Goal: Task Accomplishment & Management: Use online tool/utility

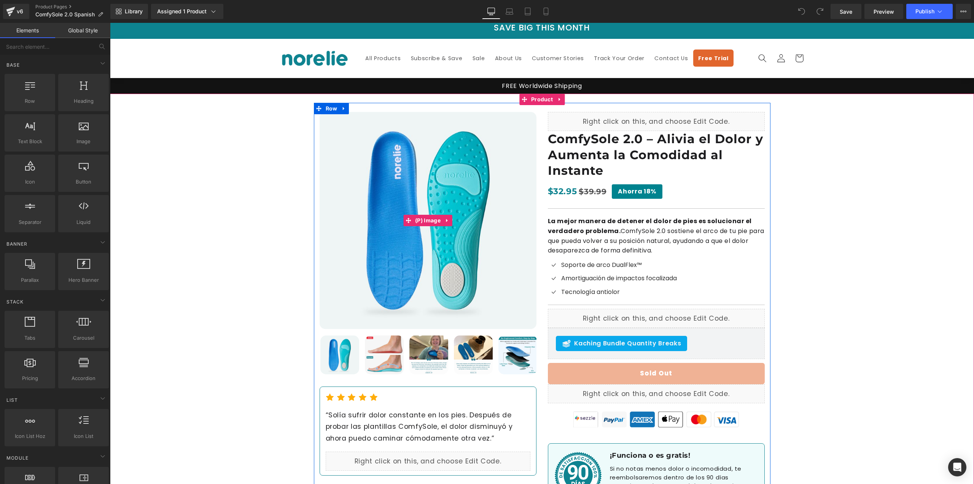
scroll to position [38, 0]
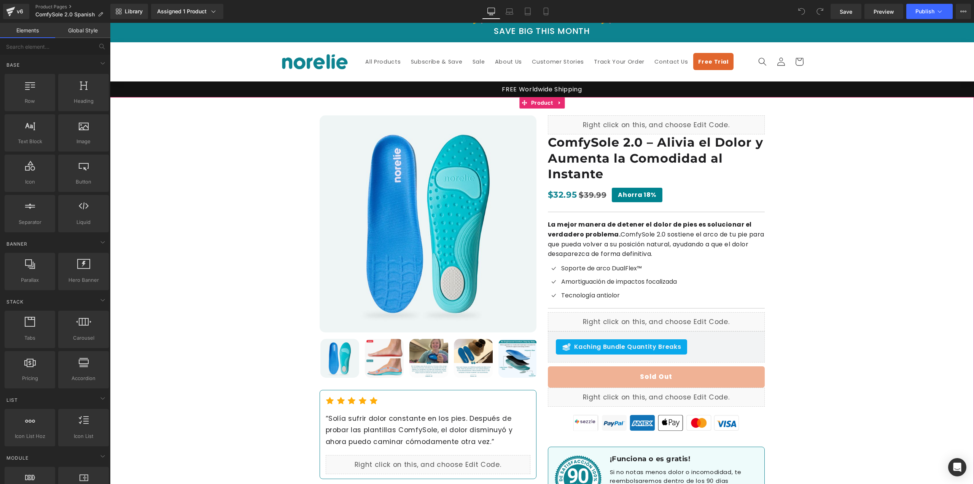
click at [194, 154] on div "Best Seller (P) Image ‹ ›" at bounding box center [542, 310] width 864 height 426
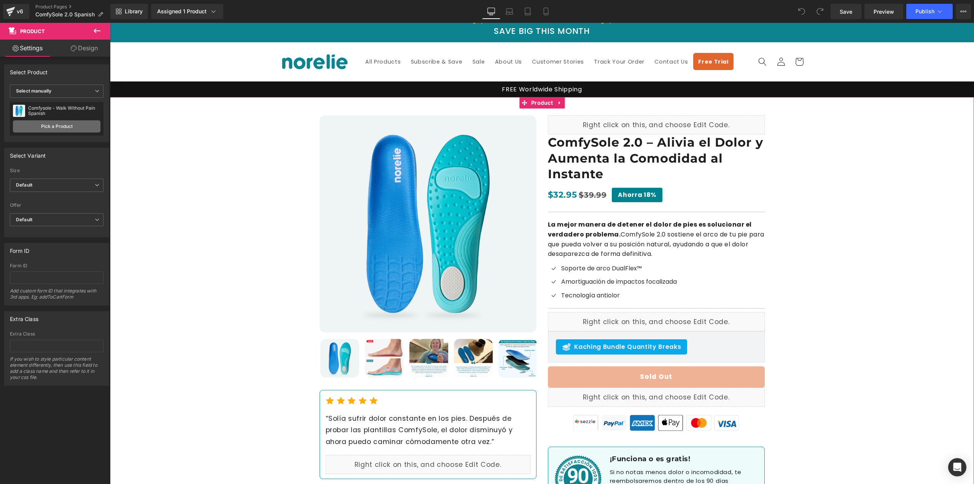
click at [78, 122] on link "Pick a Product" at bounding box center [57, 126] width 88 height 12
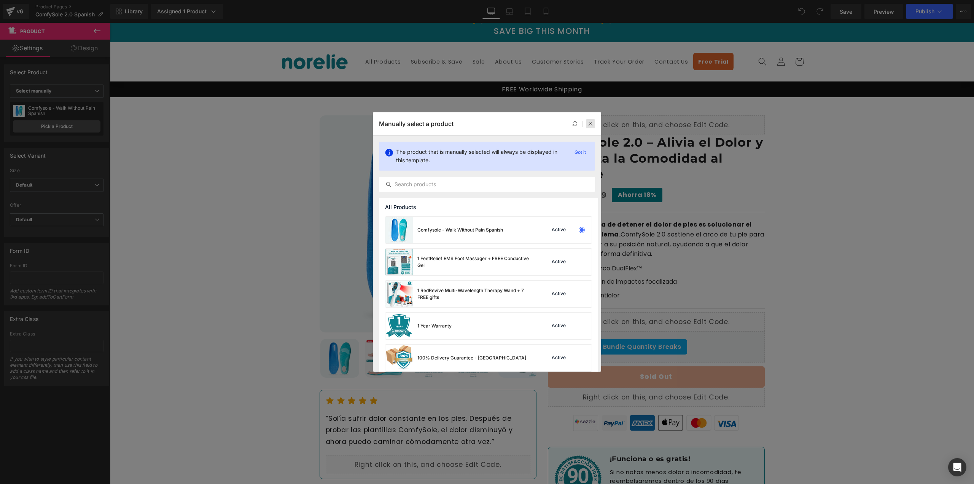
click at [590, 123] on icon at bounding box center [590, 123] width 5 height 5
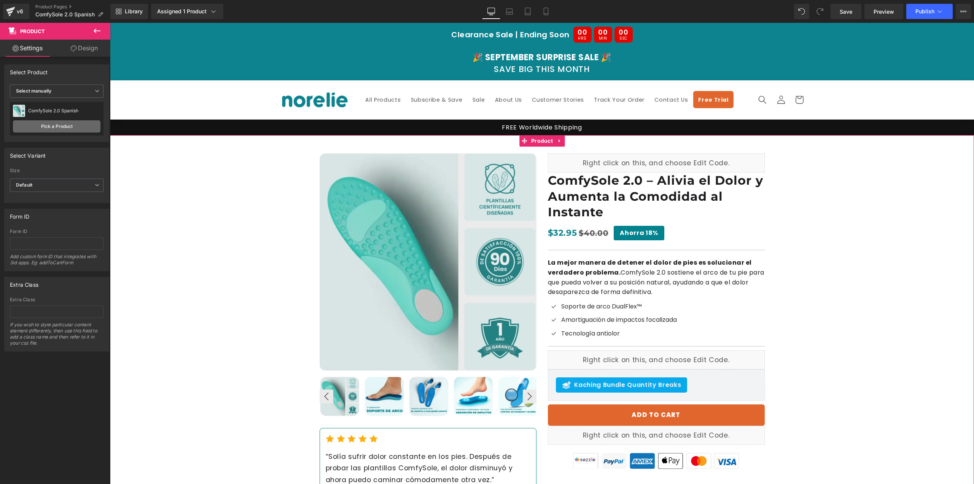
click at [61, 130] on link "Pick a Product" at bounding box center [57, 126] width 88 height 12
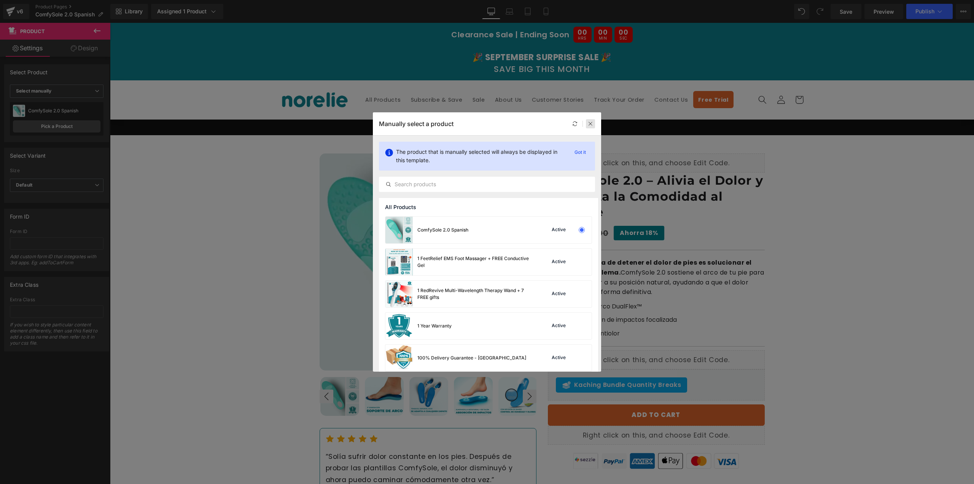
drag, startPoint x: 589, startPoint y: 125, endPoint x: 484, endPoint y: 145, distance: 106.9
click at [589, 125] on icon at bounding box center [590, 123] width 5 height 5
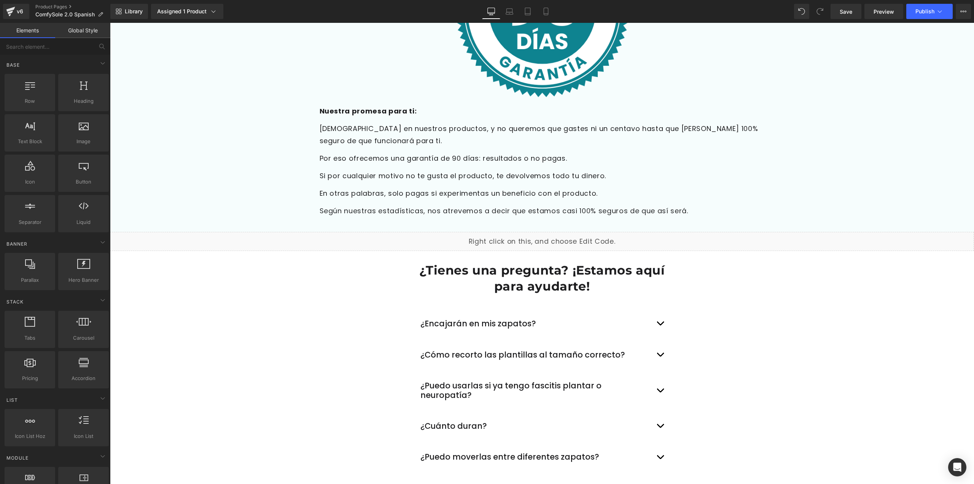
scroll to position [2321, 0]
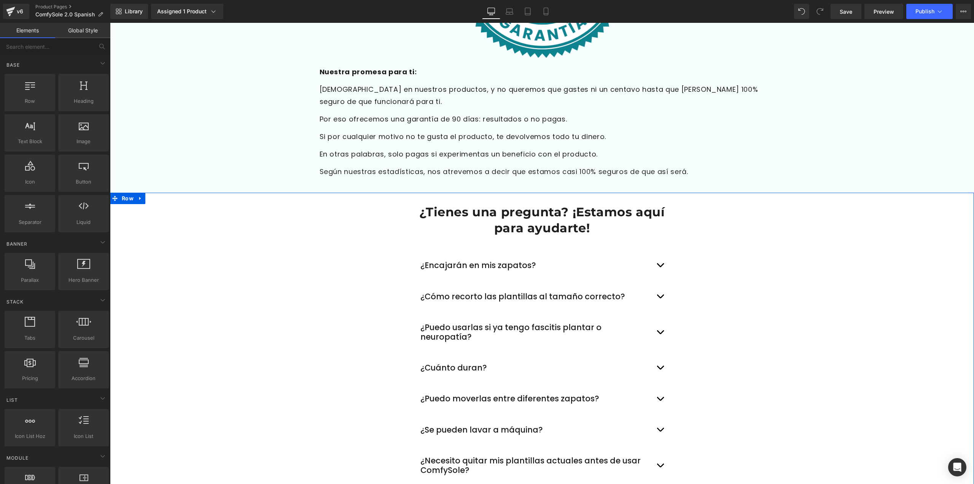
click at [831, 281] on div "¿Tienes una pregunta? ¡Estamos aquí para ayudarte! Heading Row ¿Encajarán en mi…" at bounding box center [542, 364] width 864 height 321
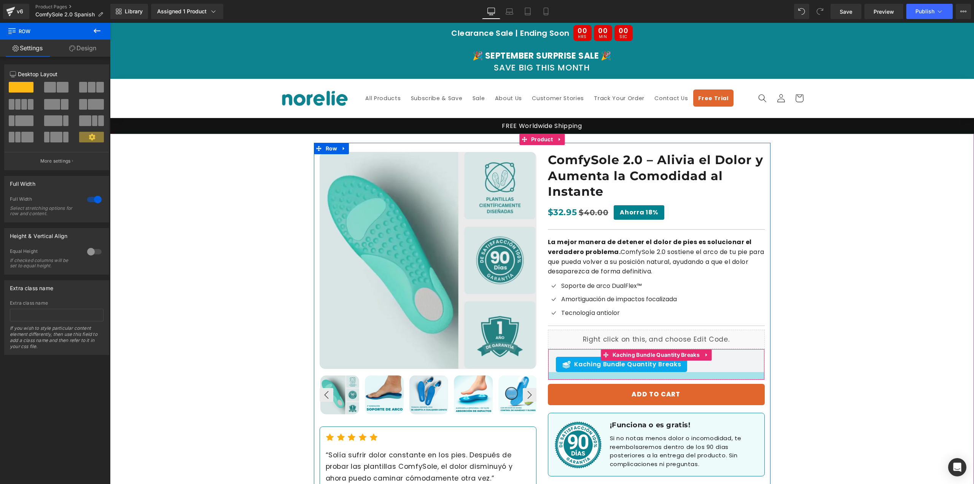
scroll to position [0, 0]
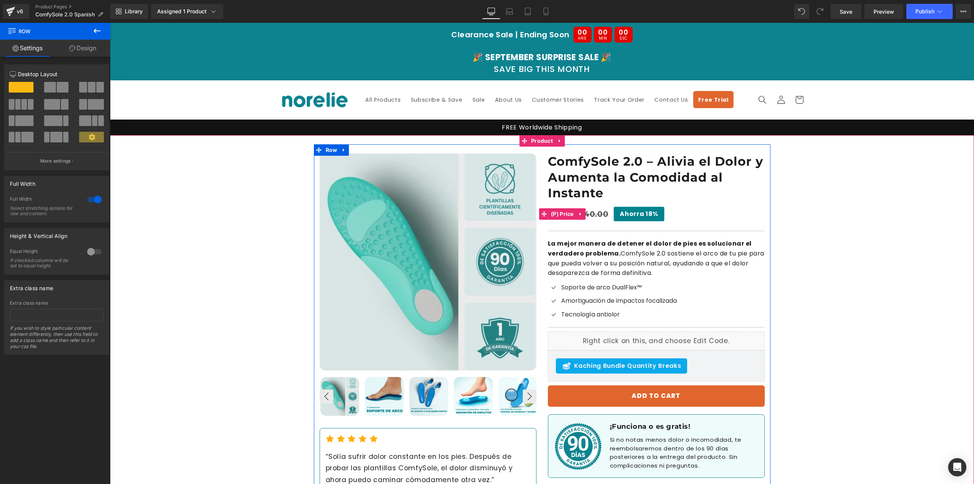
click at [627, 213] on span "Ahorra 18%" at bounding box center [639, 214] width 51 height 14
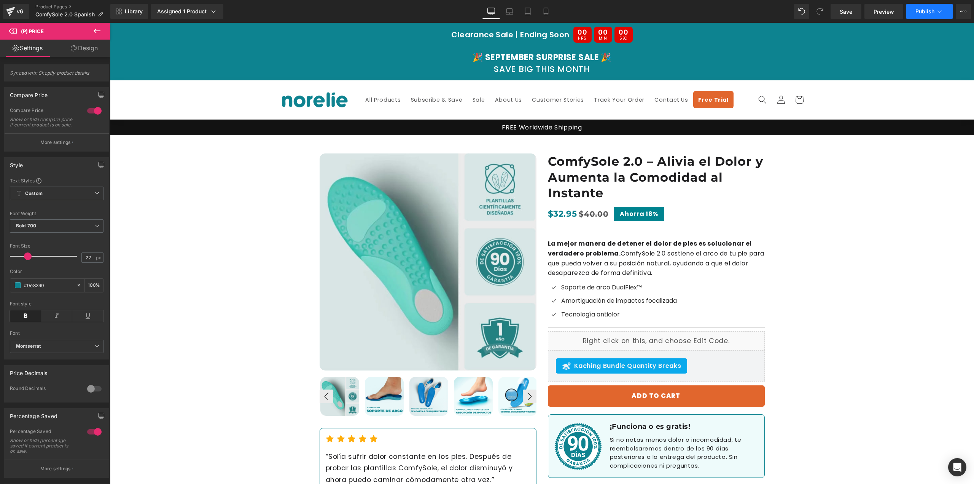
click at [921, 11] on span "Publish" at bounding box center [925, 11] width 19 height 6
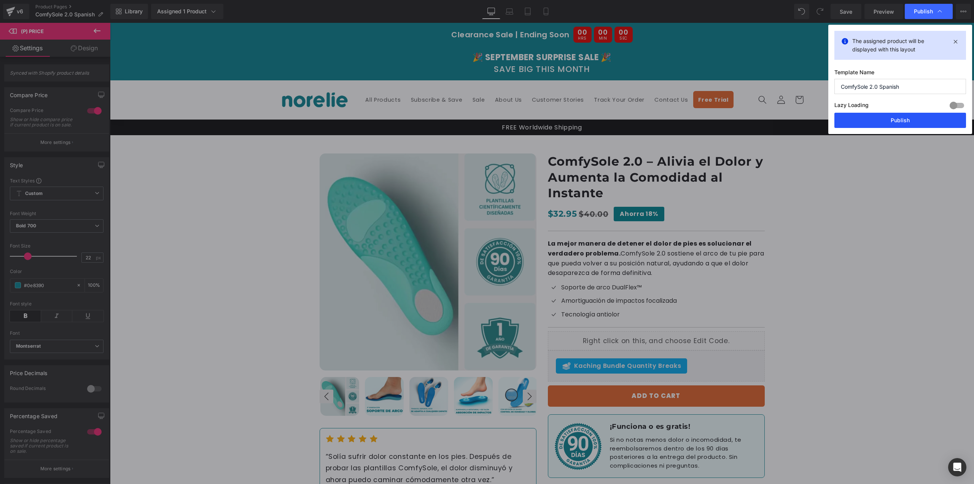
click at [886, 118] on button "Publish" at bounding box center [901, 120] width 132 height 15
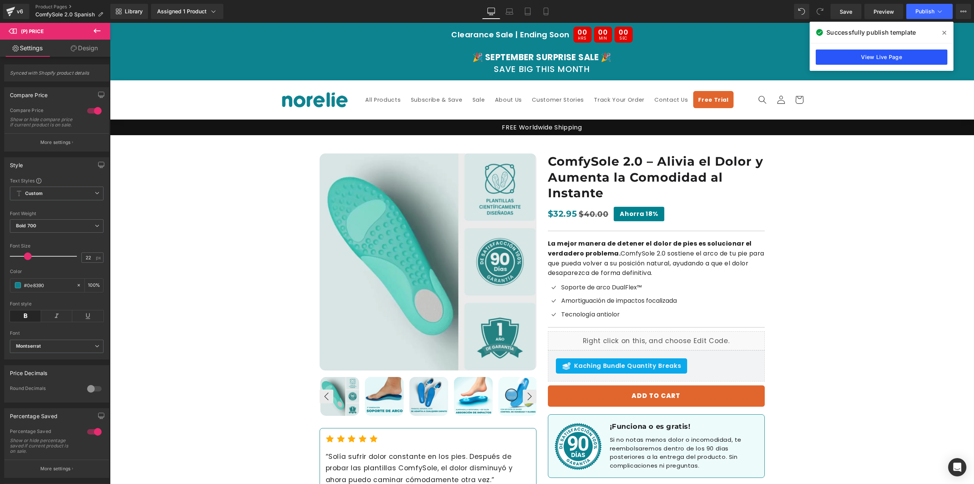
click at [863, 57] on link "View Live Page" at bounding box center [882, 56] width 132 height 15
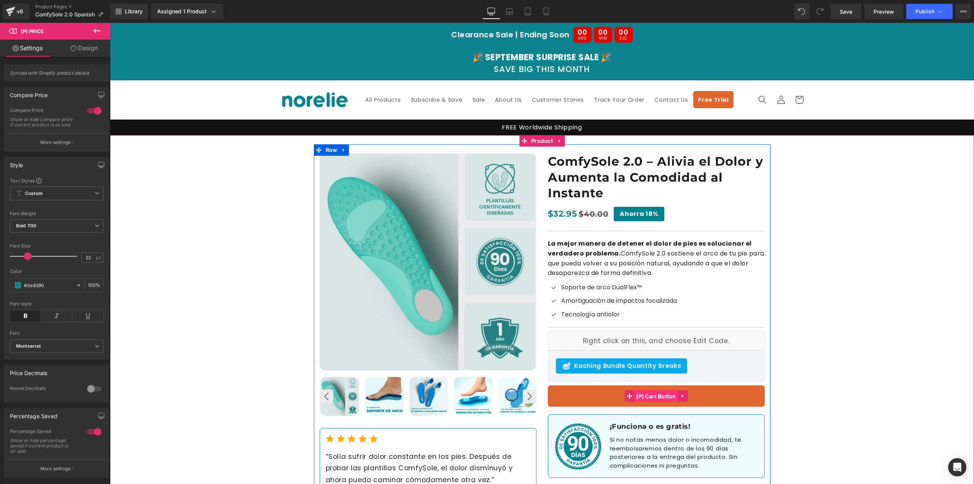
click at [669, 397] on span "(P) Cart Button" at bounding box center [656, 395] width 44 height 11
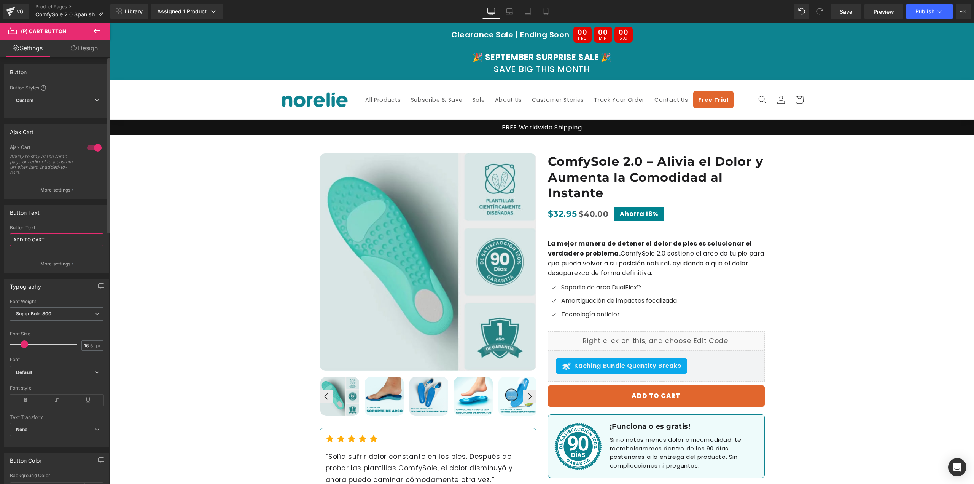
drag, startPoint x: 54, startPoint y: 238, endPoint x: 0, endPoint y: 235, distance: 54.1
click at [0, 235] on div "Button Text ADD TO CART Button Text ADD TO CART More settings" at bounding box center [57, 236] width 114 height 74
paste input "ÑADIR AL CARRITO"
type input "AÑADIR AL CARRITO"
click at [75, 190] on button "More settings" at bounding box center [57, 190] width 104 height 18
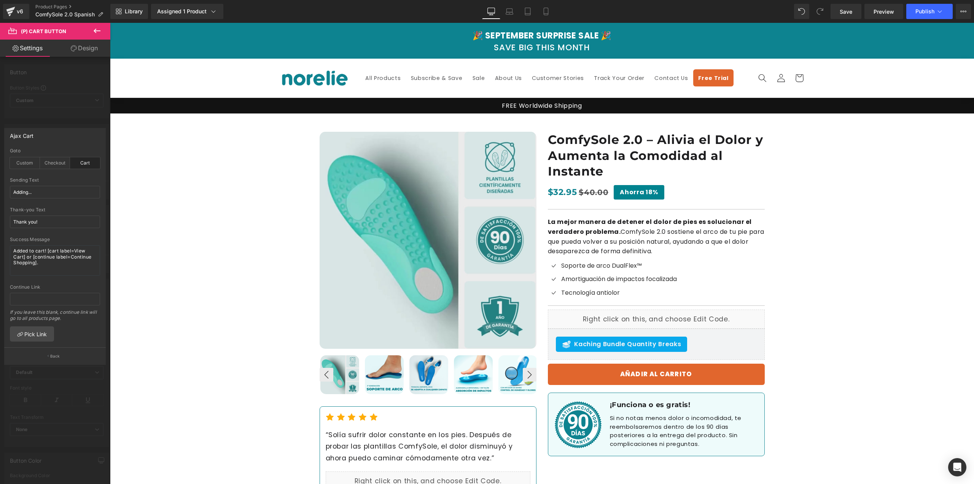
scroll to position [114, 0]
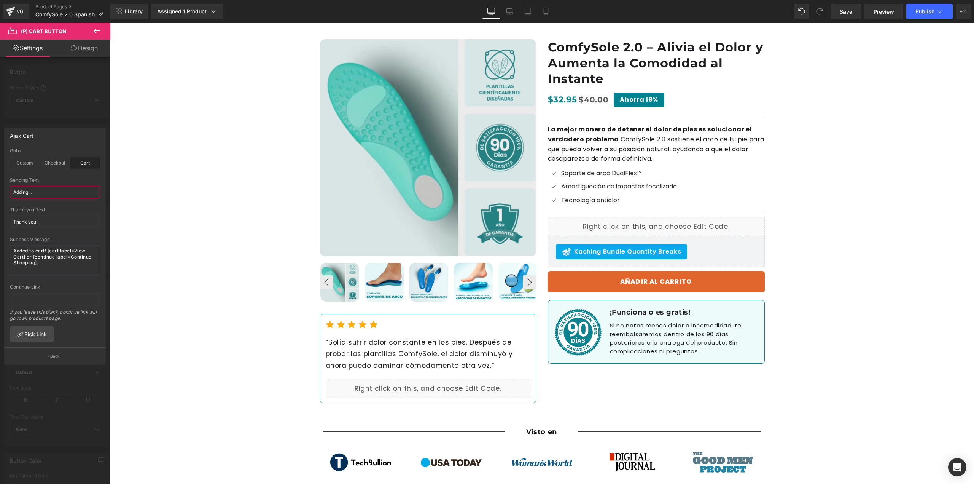
drag, startPoint x: 35, startPoint y: 193, endPoint x: 0, endPoint y: 196, distance: 34.7
click at [0, 196] on div "Ajax Cart cart Goto Custom Checkout Cart Custom Url Pick Link Adding... Sending…" at bounding box center [55, 243] width 110 height 242
paste input "ñadiendo"
type input "Añadiendo..."
drag, startPoint x: 21, startPoint y: 225, endPoint x: 0, endPoint y: 226, distance: 21.4
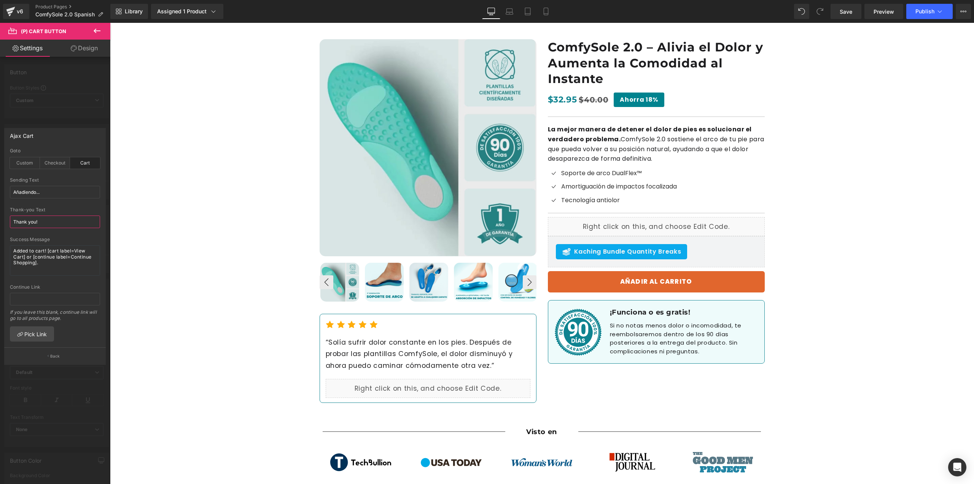
click at [0, 226] on div "Ajax Cart cart Goto Custom Checkout Cart Custom Url Pick Link Añadiendo... Send…" at bounding box center [55, 243] width 110 height 242
paste input "¡Gracias"
type input "¡Gracias!"
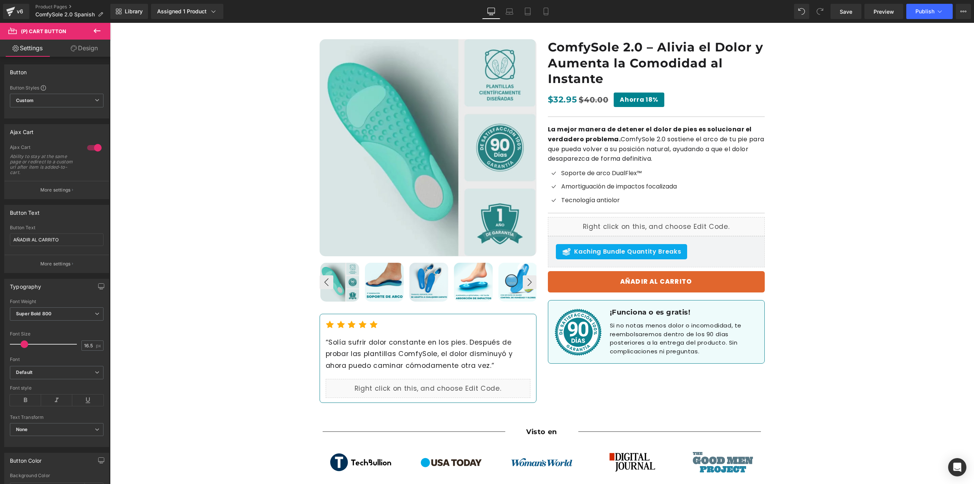
click at [629, 276] on button "AÑADIR AL CARRITO" at bounding box center [656, 281] width 217 height 21
click at [47, 186] on p "More settings" at bounding box center [55, 189] width 30 height 7
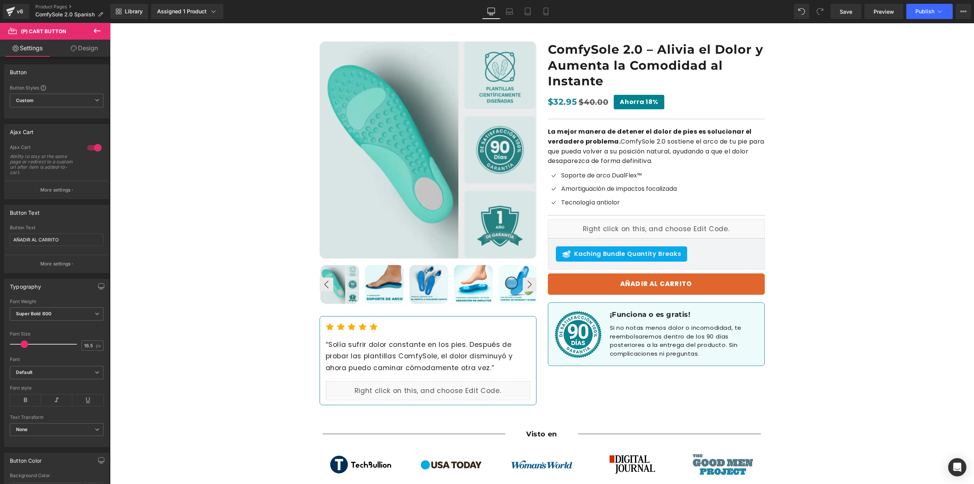
scroll to position [76, 0]
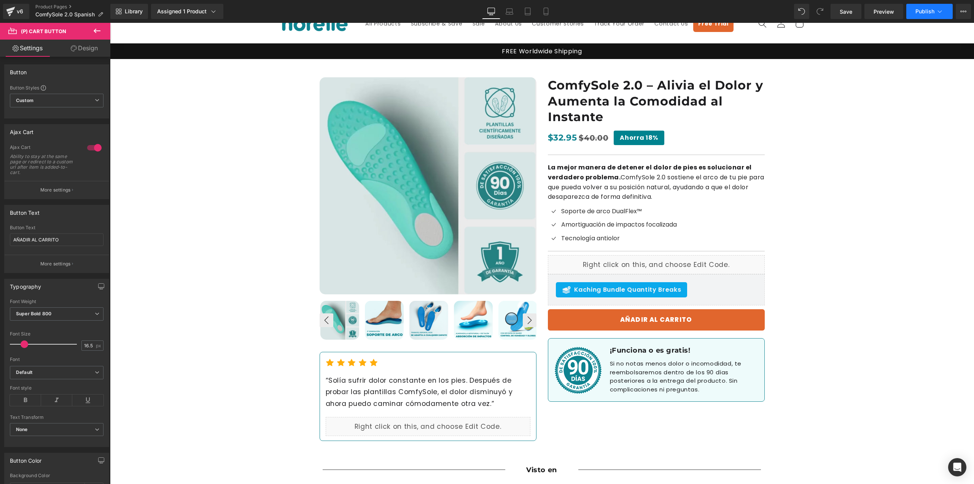
click at [935, 9] on button "Publish" at bounding box center [929, 11] width 46 height 15
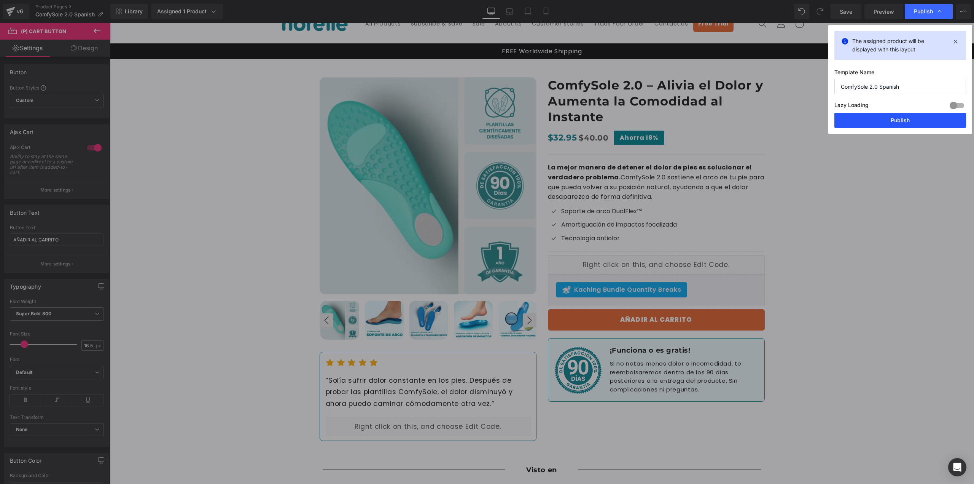
click at [885, 119] on button "Publish" at bounding box center [901, 120] width 132 height 15
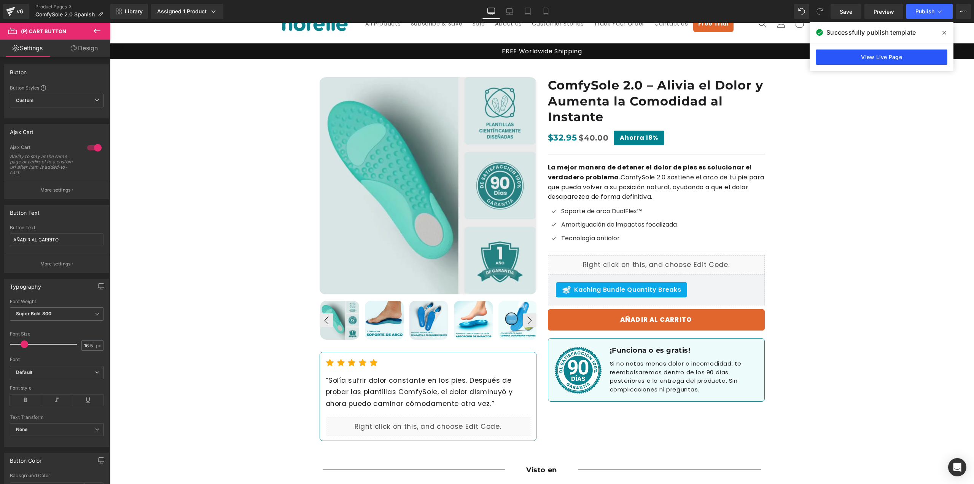
click at [850, 62] on link "View Live Page" at bounding box center [882, 56] width 132 height 15
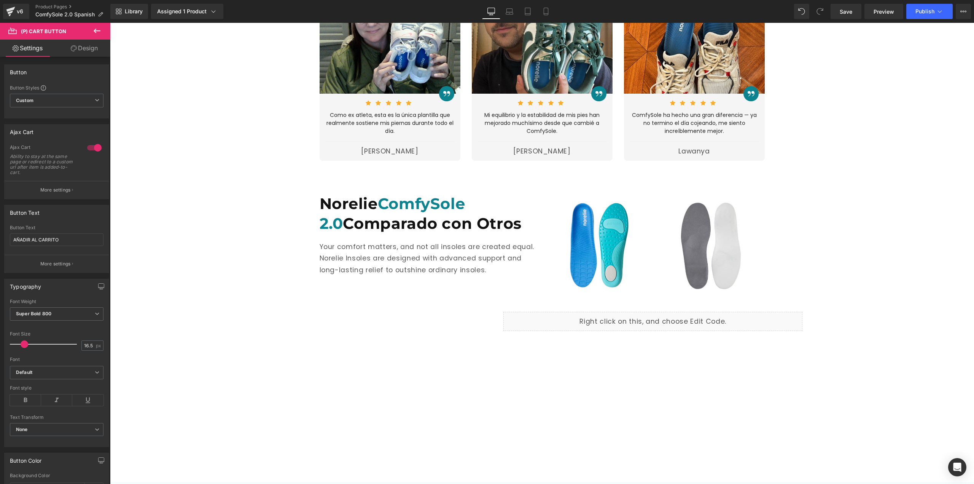
scroll to position [1674, 0]
click at [413, 241] on p "Your comfort matters, and not all insoles are created equal. Norelie Insoles ar…" at bounding box center [428, 258] width 217 height 35
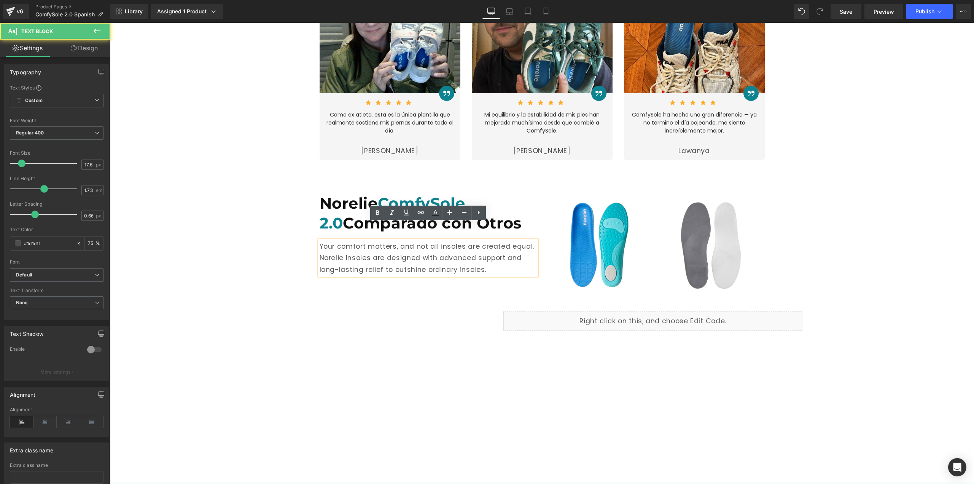
click at [396, 241] on p "Your comfort matters, and not all insoles are created equal. Norelie Insoles ar…" at bounding box center [428, 258] width 217 height 35
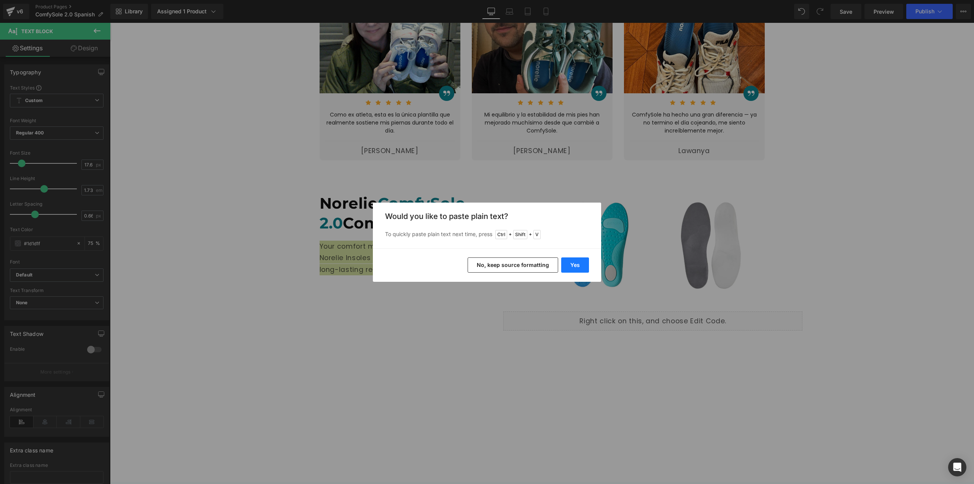
click at [585, 266] on button "Yes" at bounding box center [575, 264] width 28 height 15
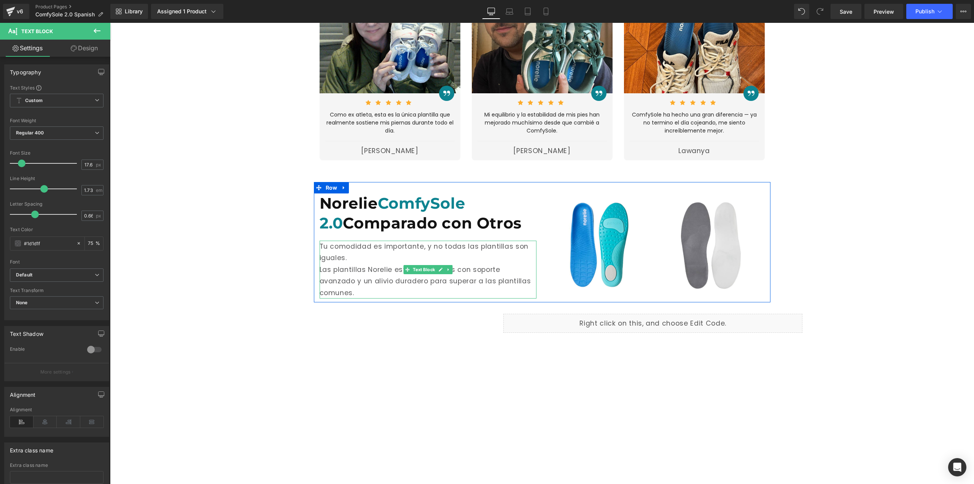
click at [324, 264] on p "Las plantillas Norelie están diseñadas con soporte avanzado y un alivio durader…" at bounding box center [428, 281] width 217 height 35
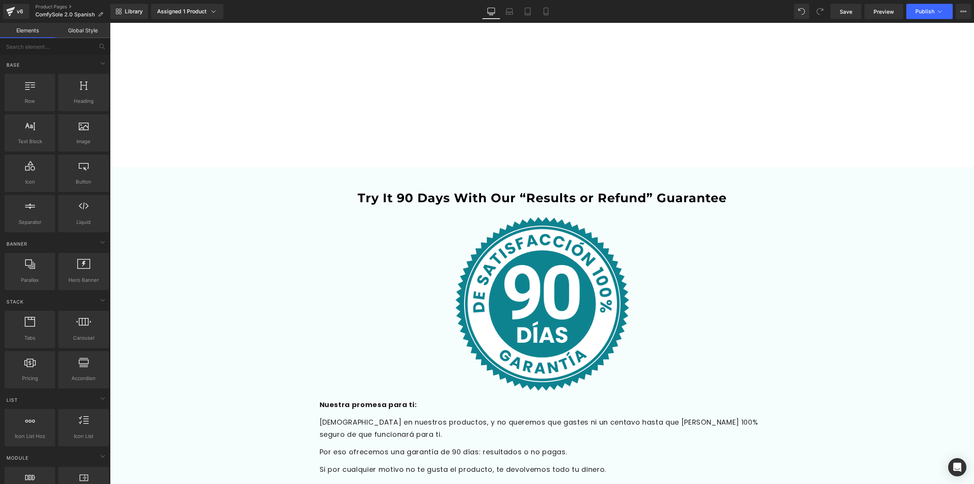
scroll to position [2017, 0]
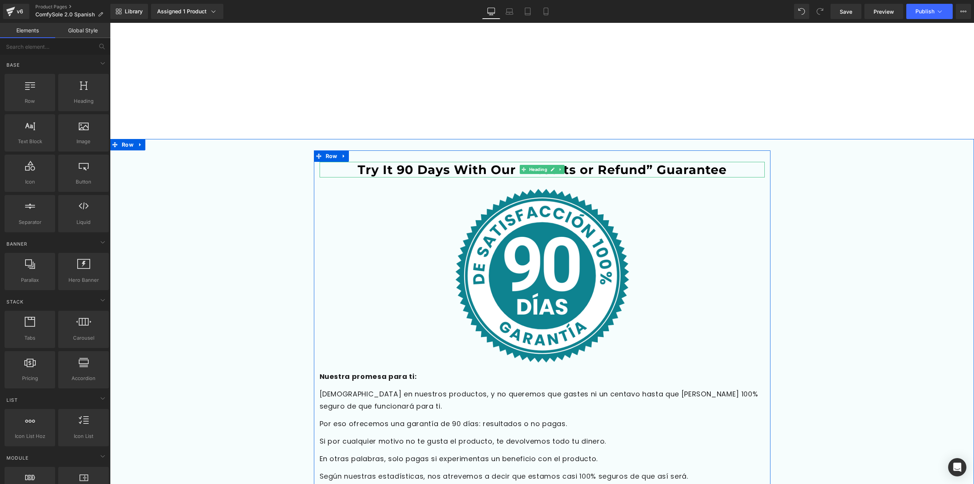
click at [384, 162] on span "Try It 90 Days With Our “Results or Refund” Guarantee" at bounding box center [542, 169] width 369 height 15
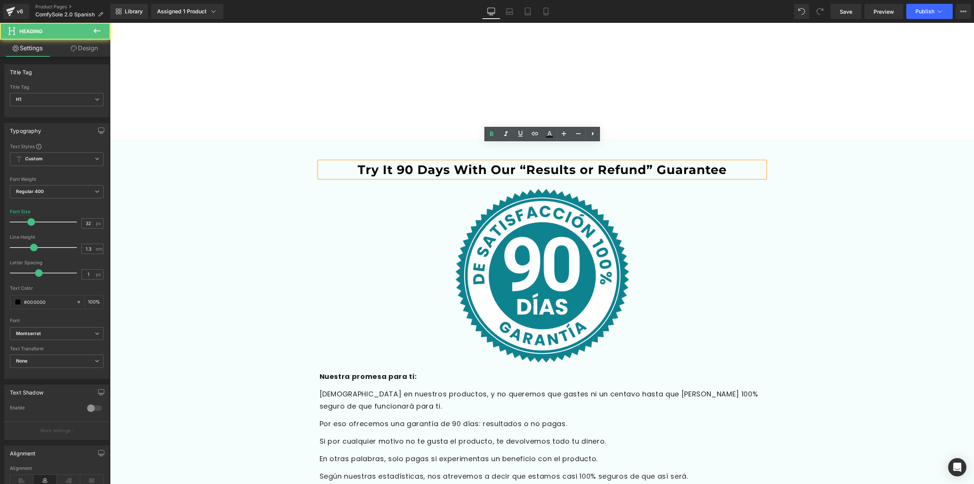
click at [388, 162] on span "Try It 90 Days With Our “Results or Refund” Guarantee" at bounding box center [542, 169] width 369 height 15
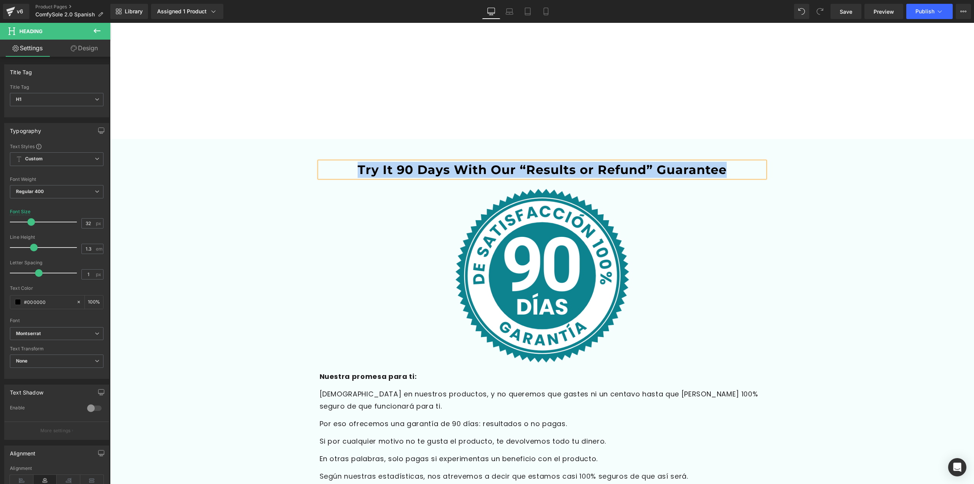
paste div
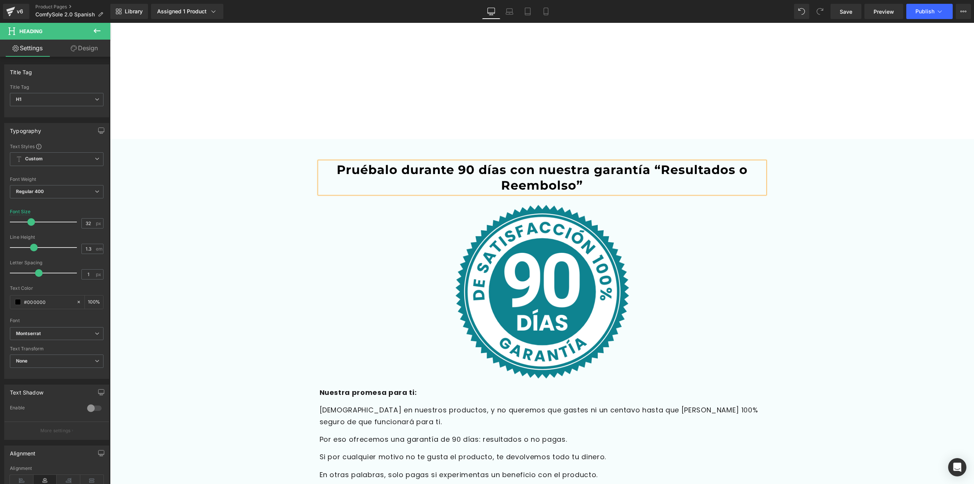
click at [818, 219] on div "Pruébalo durante 90 [PERSON_NAME] con nuestra garantía “Resultados o Reembolso”…" at bounding box center [542, 325] width 864 height 351
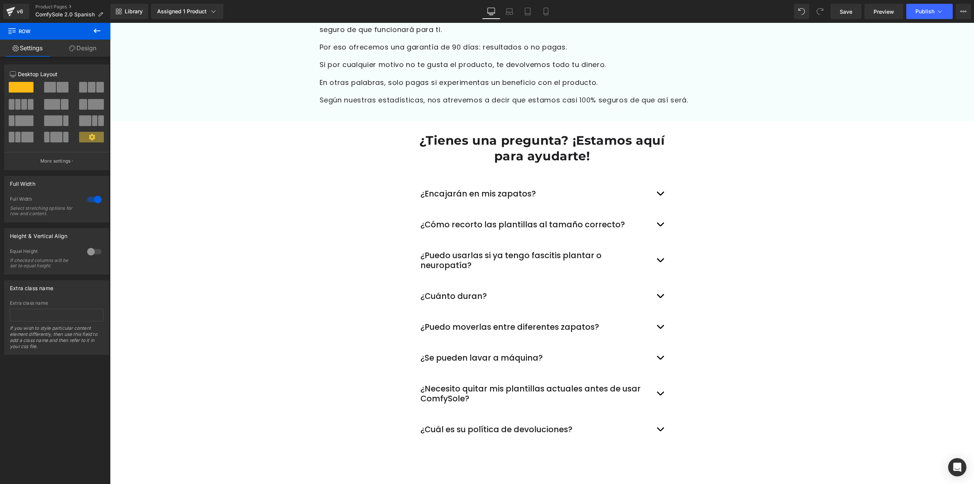
scroll to position [2474, 0]
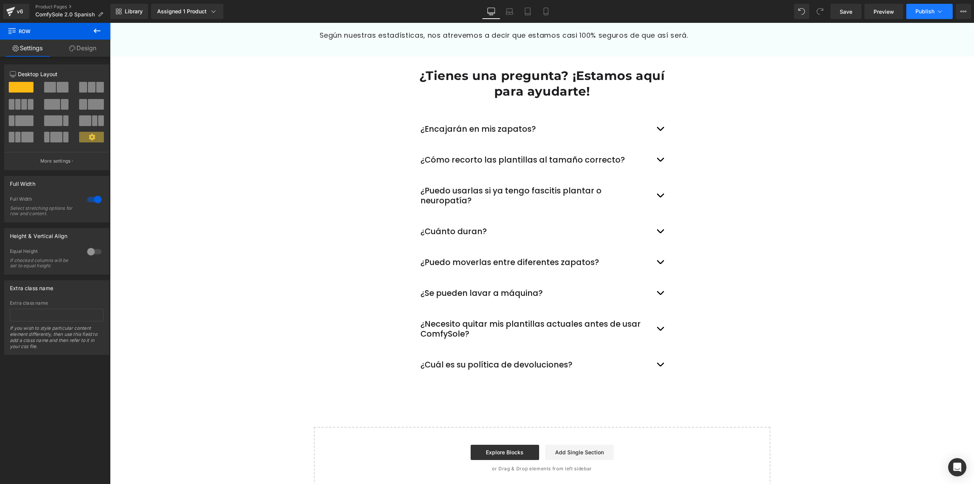
click at [921, 10] on span "Publish" at bounding box center [925, 11] width 19 height 6
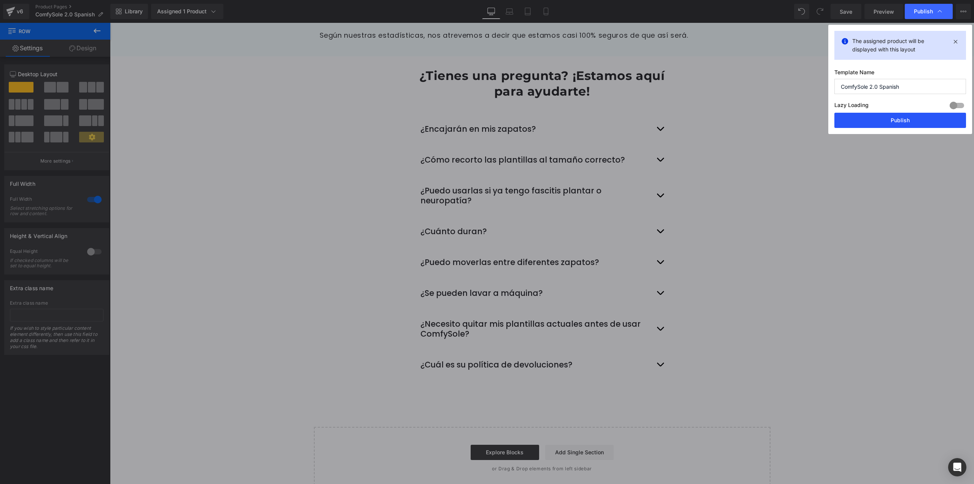
click at [899, 126] on button "Publish" at bounding box center [901, 120] width 132 height 15
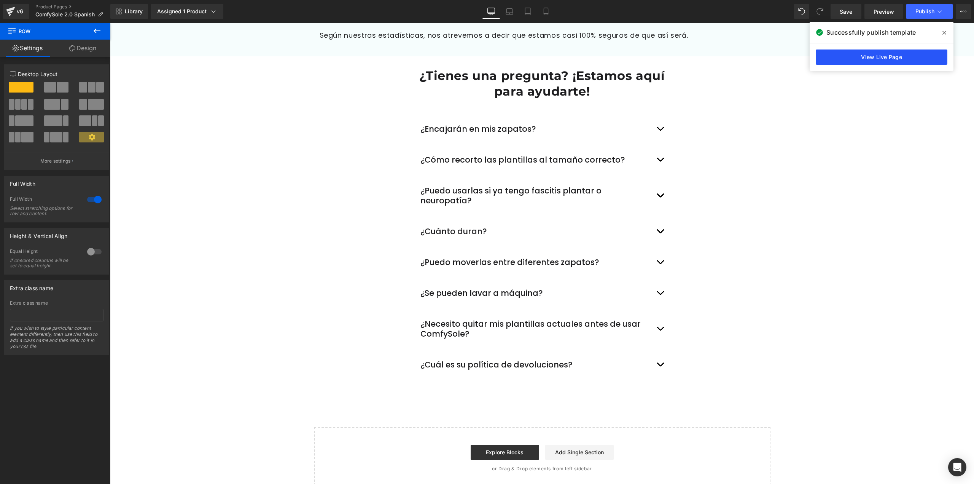
click at [867, 58] on link "View Live Page" at bounding box center [882, 56] width 132 height 15
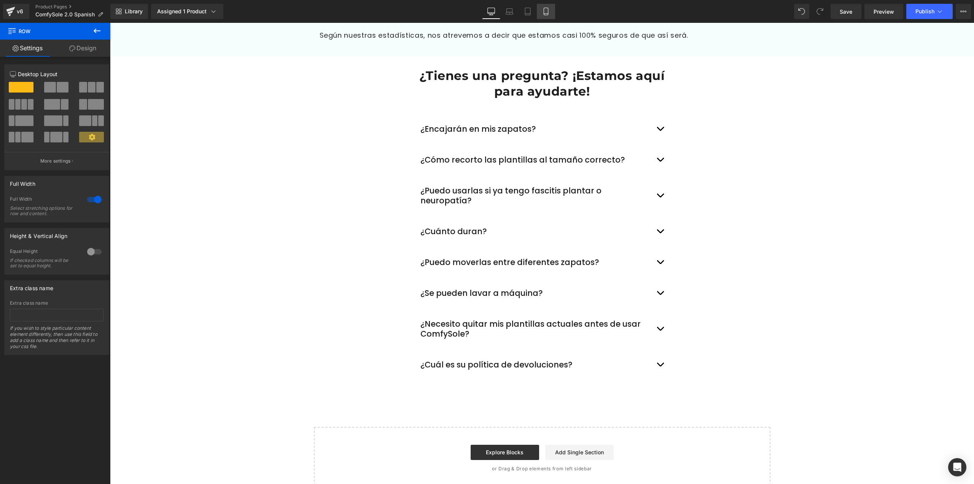
click at [538, 10] on link "Mobile" at bounding box center [546, 11] width 18 height 15
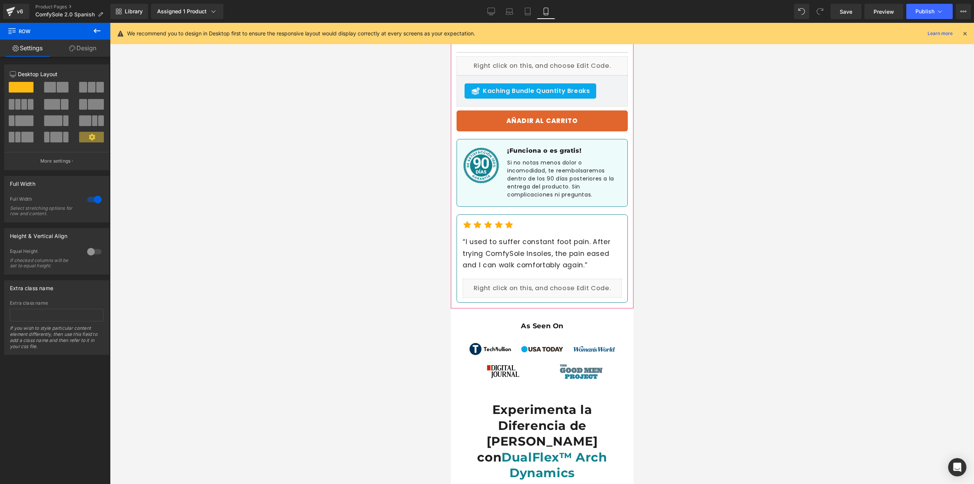
scroll to position [481, 0]
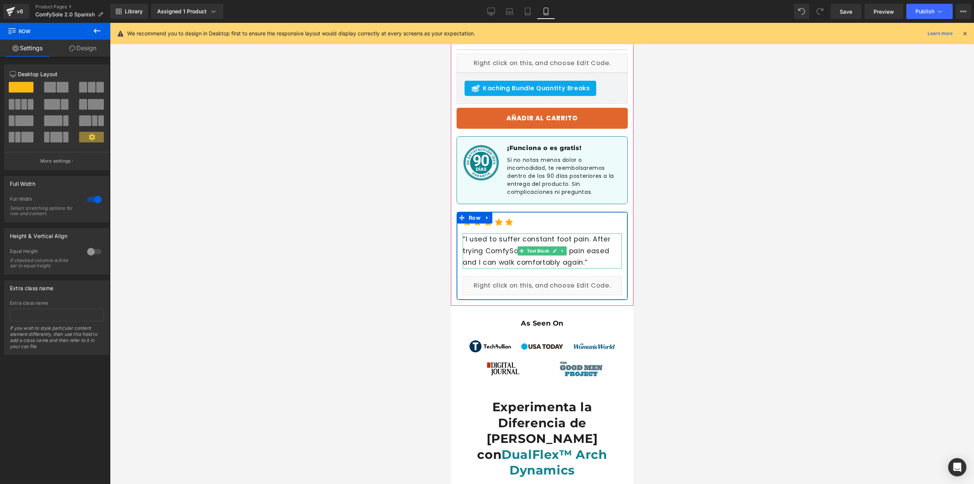
click at [545, 245] on p "“I used to suffer constant foot pain. After trying ComfySole Insoles, the pain …" at bounding box center [541, 250] width 159 height 35
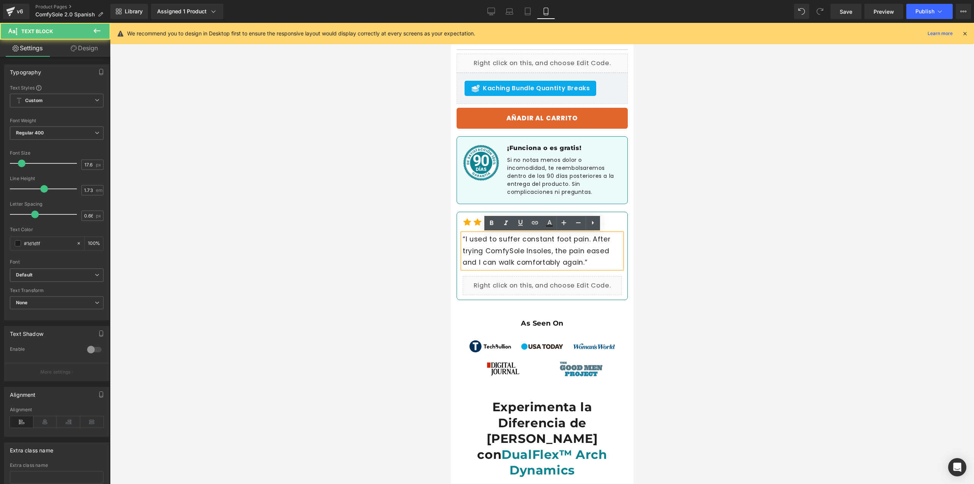
click at [532, 242] on p "“I used to suffer constant foot pain. After trying ComfySole Insoles, the pain …" at bounding box center [541, 250] width 159 height 35
click at [512, 248] on p "“I used to suffer constant foot pain. After trying ComfySole Insoles, the pain …" at bounding box center [541, 250] width 159 height 35
click at [566, 253] on p "“I used to suffer constant foot pain. After trying ComfySole Insoles, the pain …" at bounding box center [541, 250] width 159 height 35
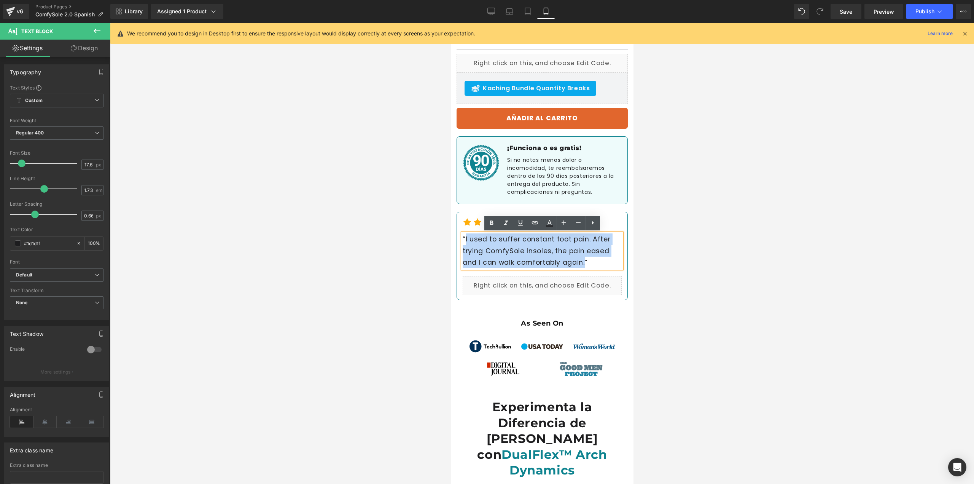
drag, startPoint x: 584, startPoint y: 264, endPoint x: 465, endPoint y: 242, distance: 121.1
click at [465, 242] on p "“I used to suffer constant foot pain. After trying ComfySole Insoles, the pain …" at bounding box center [541, 250] width 159 height 35
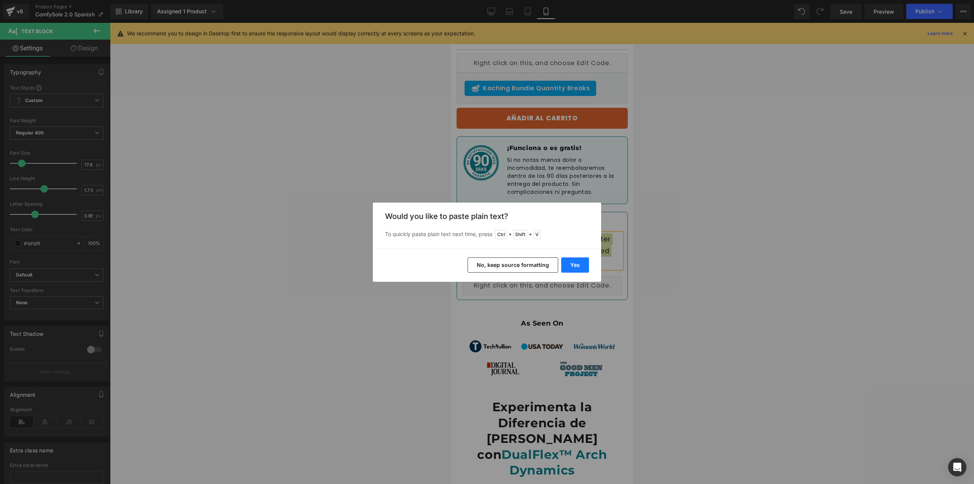
click at [577, 261] on button "Yes" at bounding box center [575, 264] width 28 height 15
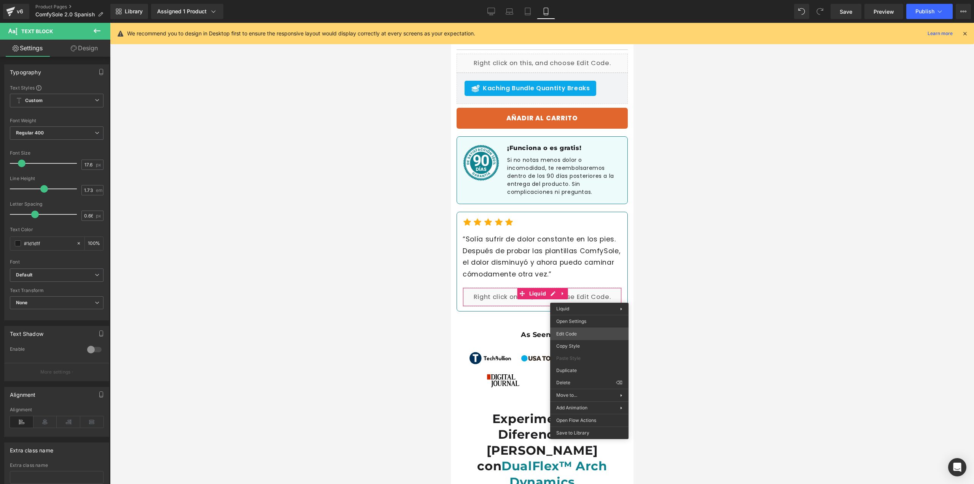
click at [581, 0] on div "(P) Cart Button You are previewing how the will restyle your page. You can not …" at bounding box center [487, 0] width 974 height 0
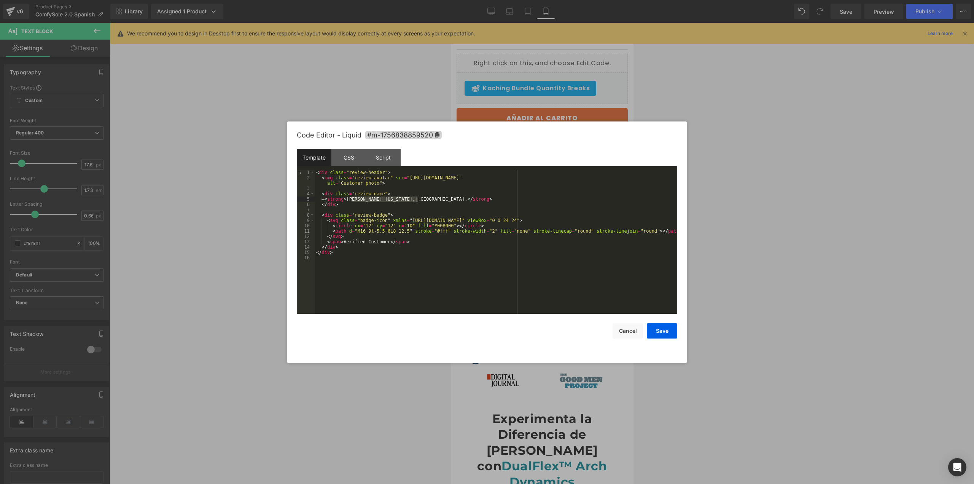
drag, startPoint x: 351, startPoint y: 201, endPoint x: 417, endPoint y: 200, distance: 65.5
click at [417, 200] on div "< div class = "review-header" > < img class = "review-avatar" src = "[URL][DOMA…" at bounding box center [496, 247] width 363 height 155
click at [351, 199] on div "< div class = "review-header" > < img class = "review-avatar" src = "[URL][DOMA…" at bounding box center [496, 247] width 363 height 155
drag, startPoint x: 342, startPoint y: 241, endPoint x: 383, endPoint y: 240, distance: 41.1
click at [383, 240] on div "< div class = "review-header" > < img class = "review-avatar" src = "[URL][DOMA…" at bounding box center [496, 247] width 363 height 155
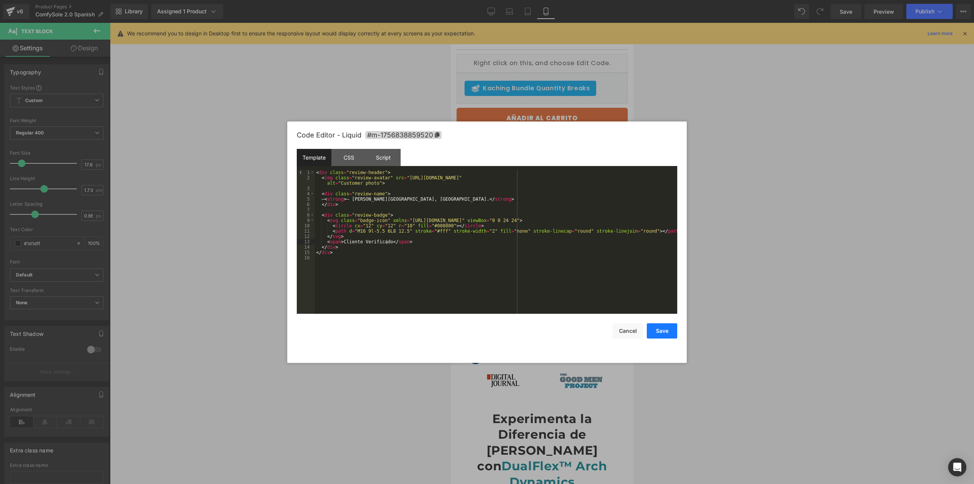
click at [659, 332] on button "Save" at bounding box center [662, 330] width 30 height 15
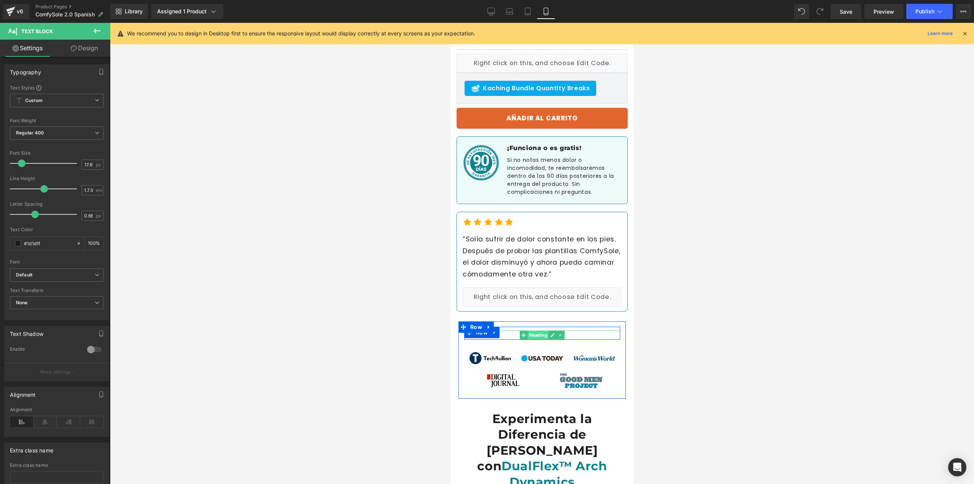
click at [546, 335] on span "Heading" at bounding box center [537, 334] width 21 height 9
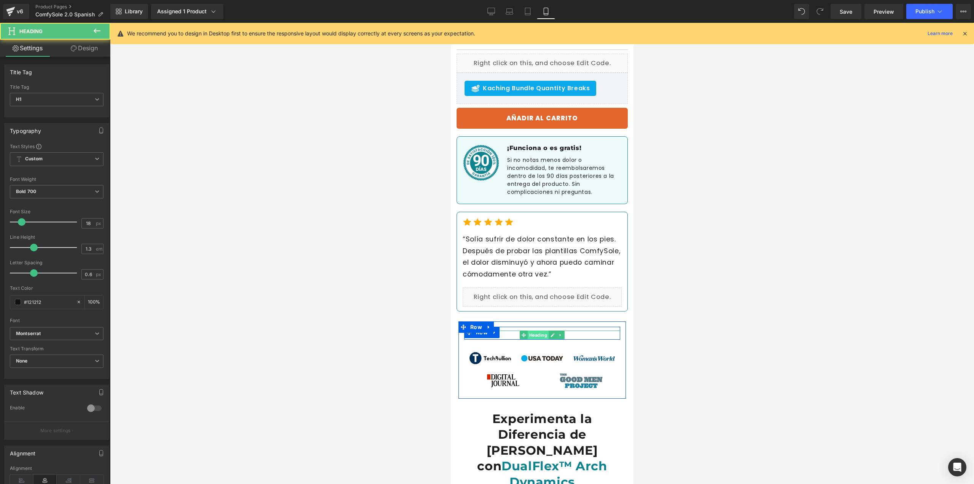
click at [535, 335] on span "Heading" at bounding box center [537, 334] width 21 height 9
click at [517, 335] on h1 "As Seen On" at bounding box center [542, 334] width 156 height 9
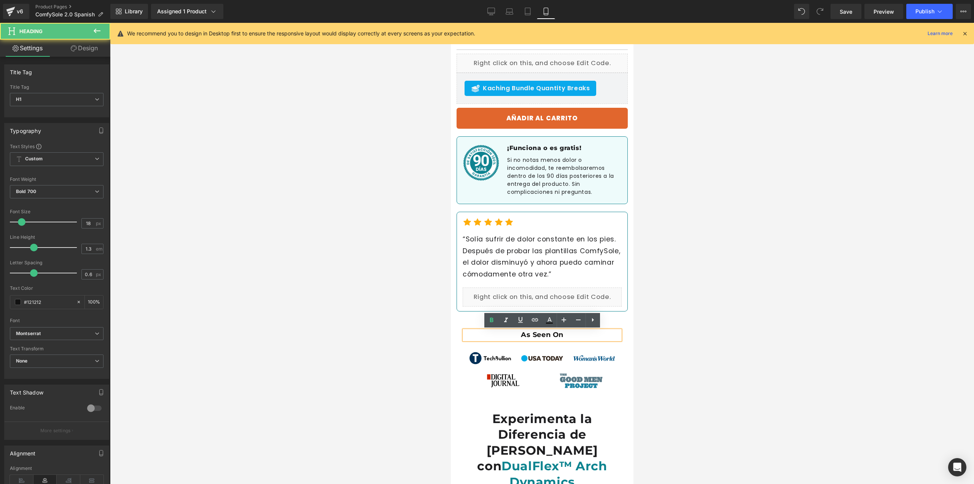
click at [520, 336] on h1 "As Seen On" at bounding box center [542, 334] width 156 height 9
click at [530, 336] on h1 "As Seen On" at bounding box center [542, 334] width 156 height 9
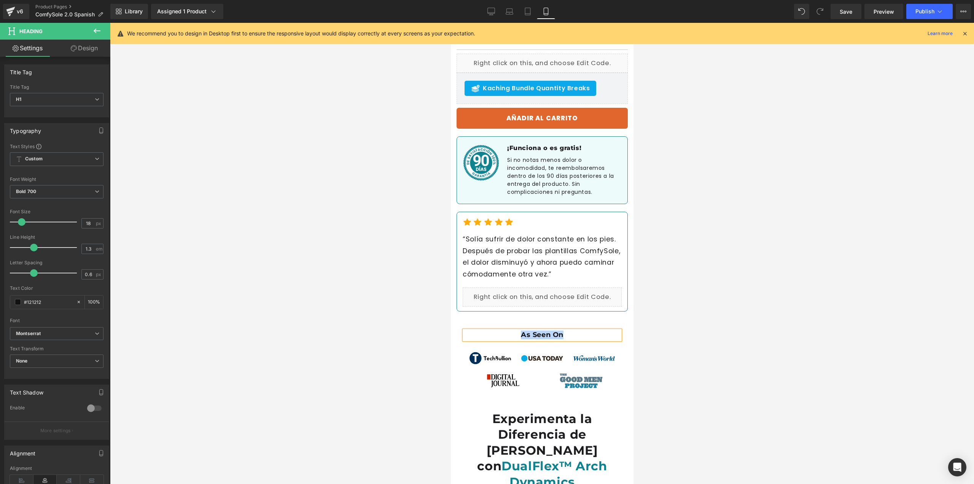
paste div
click at [757, 329] on div at bounding box center [542, 253] width 864 height 461
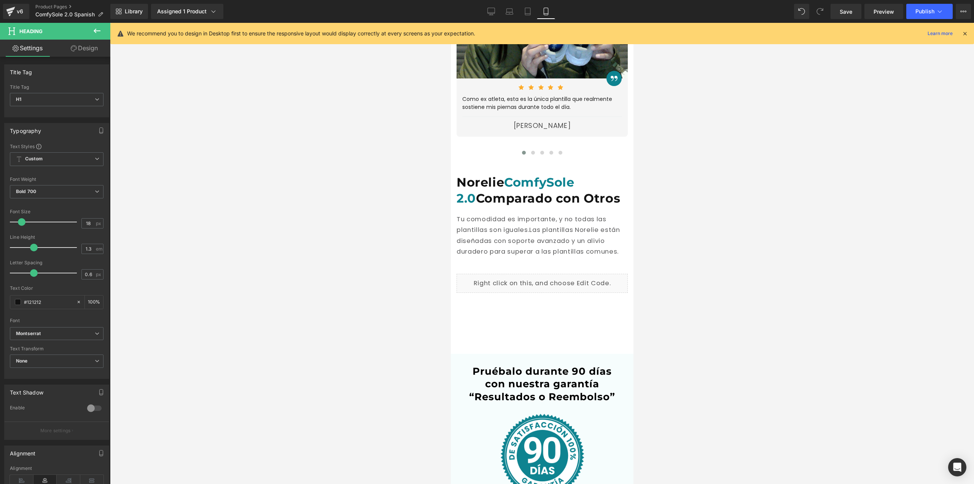
scroll to position [2650, 0]
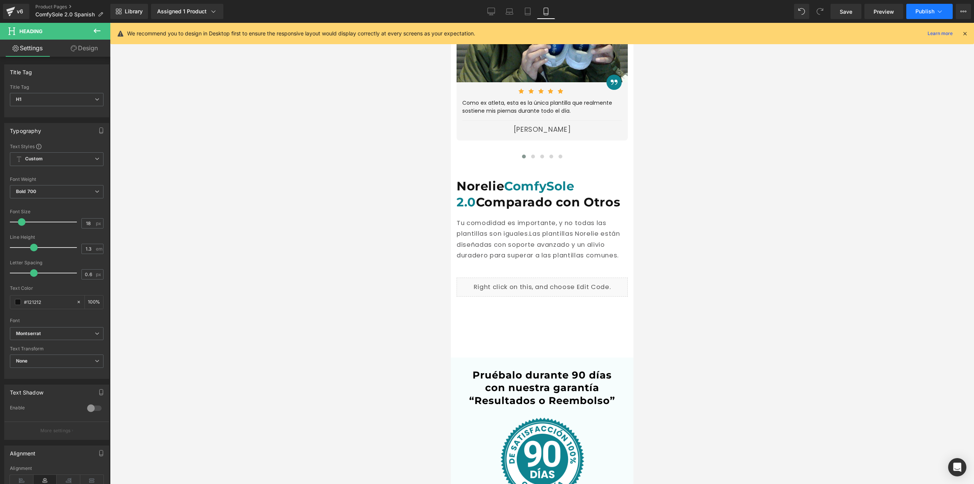
click at [913, 8] on button "Publish" at bounding box center [929, 11] width 46 height 15
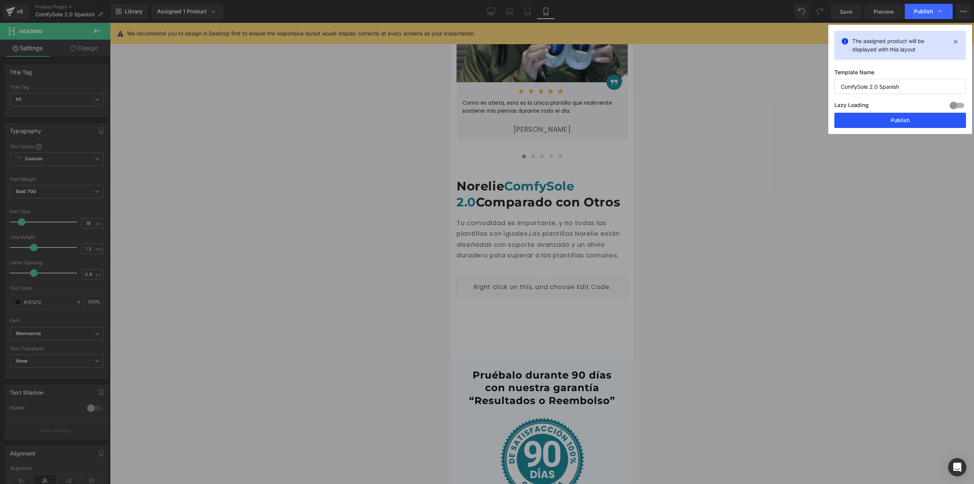
click at [865, 119] on button "Publish" at bounding box center [901, 120] width 132 height 15
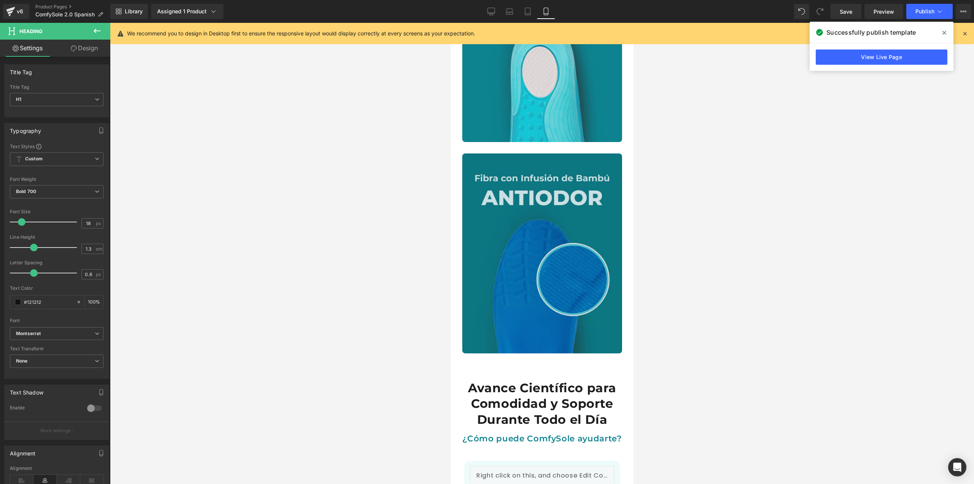
scroll to position [1693, 0]
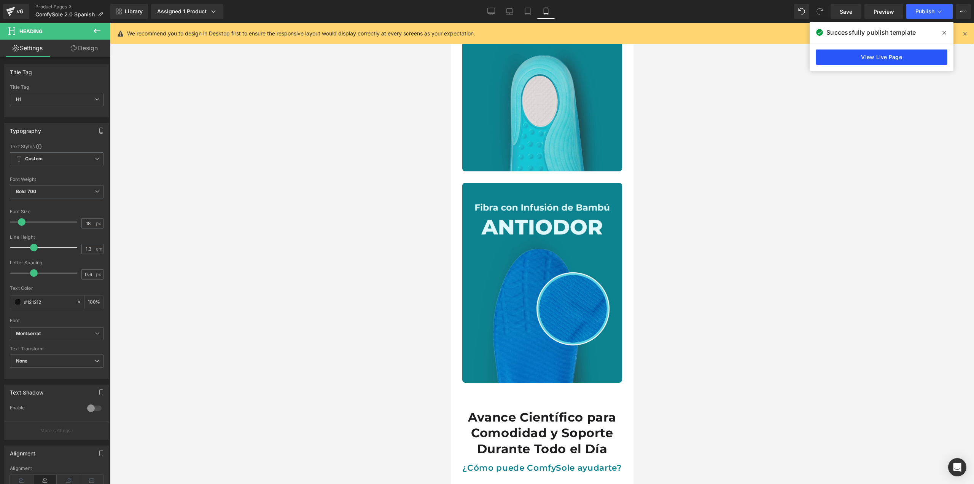
click at [876, 58] on link "View Live Page" at bounding box center [882, 56] width 132 height 15
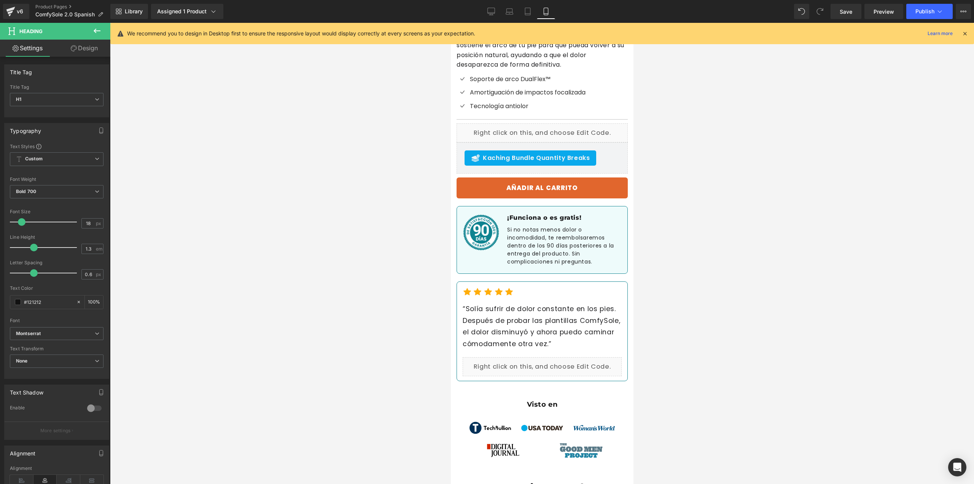
scroll to position [437, 0]
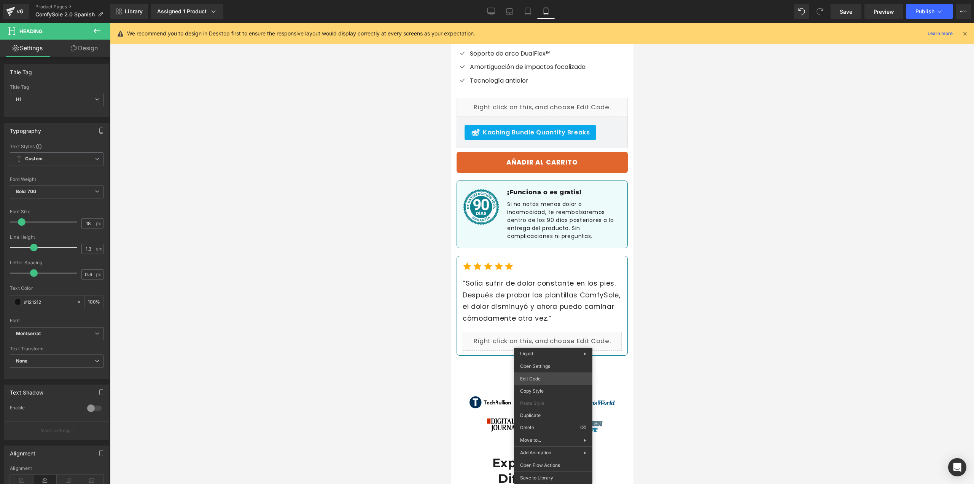
click at [532, 384] on body "Heading You are previewing how the will restyle your page. You can not edit Ele…" at bounding box center [487, 242] width 974 height 484
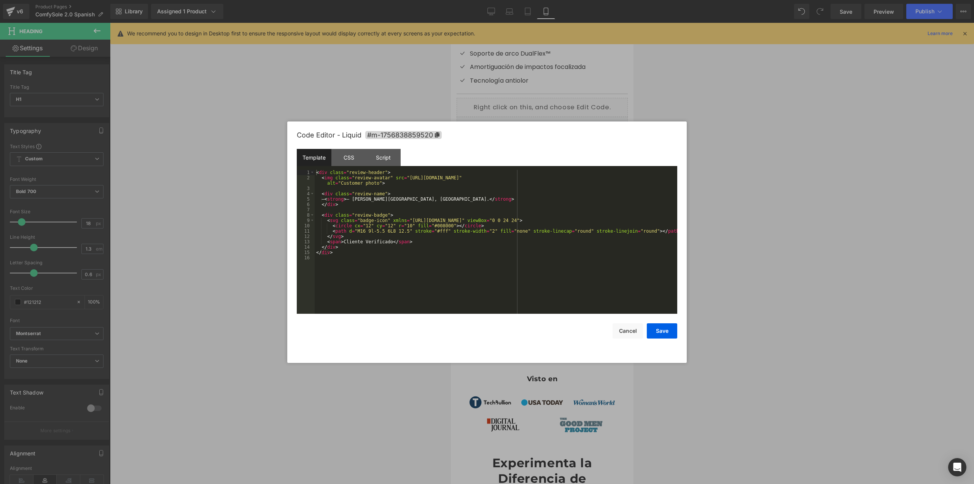
click at [355, 199] on div "< div class = "review-header" > < img class = "review-avatar" src = "[URL][DOMA…" at bounding box center [496, 247] width 363 height 155
click at [666, 324] on button "Save" at bounding box center [662, 330] width 30 height 15
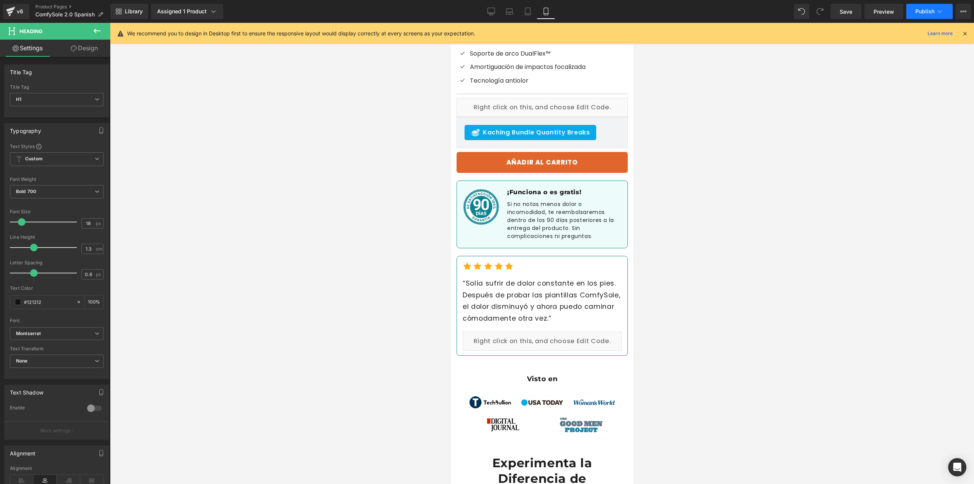
click at [919, 9] on span "Publish" at bounding box center [925, 11] width 19 height 6
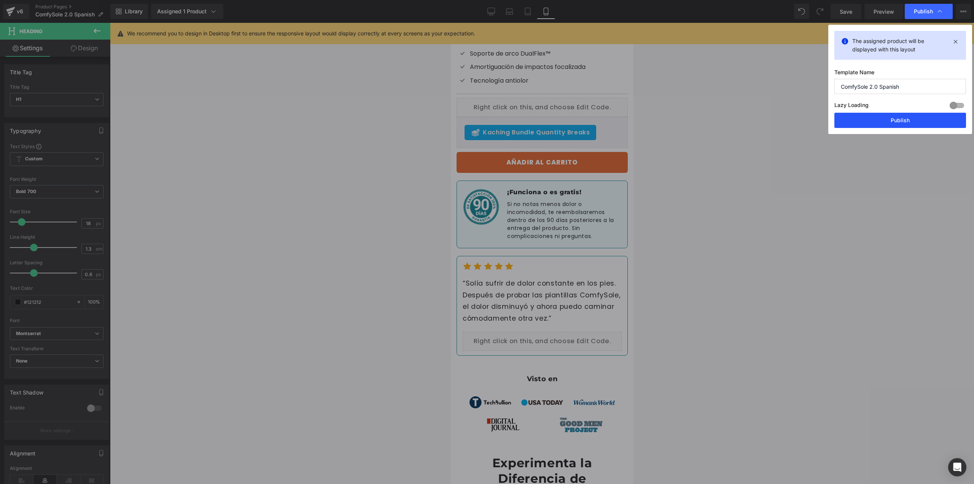
click at [895, 122] on button "Publish" at bounding box center [901, 120] width 132 height 15
